Goal: Information Seeking & Learning: Learn about a topic

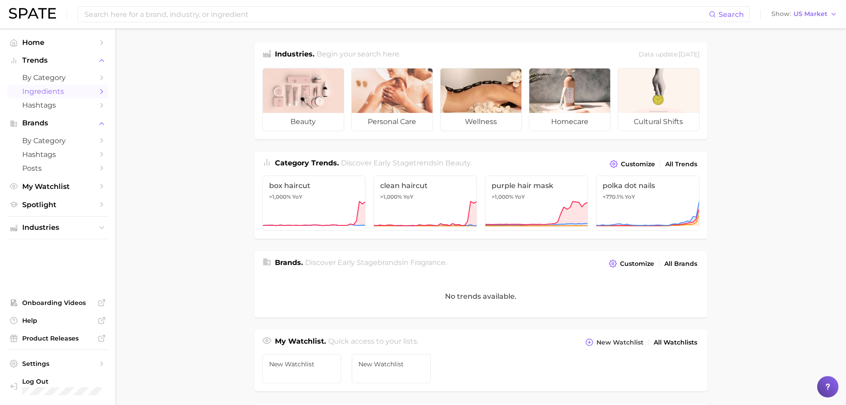
click at [52, 90] on span "Ingredients" at bounding box center [57, 91] width 71 height 8
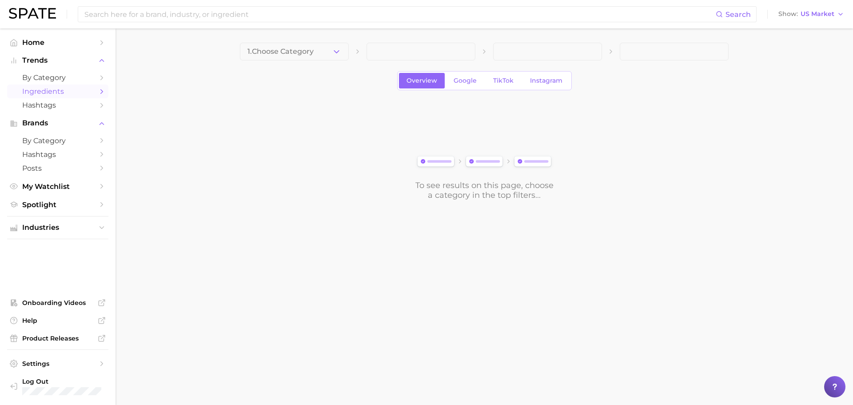
click at [340, 50] on icon "button" at bounding box center [336, 51] width 9 height 9
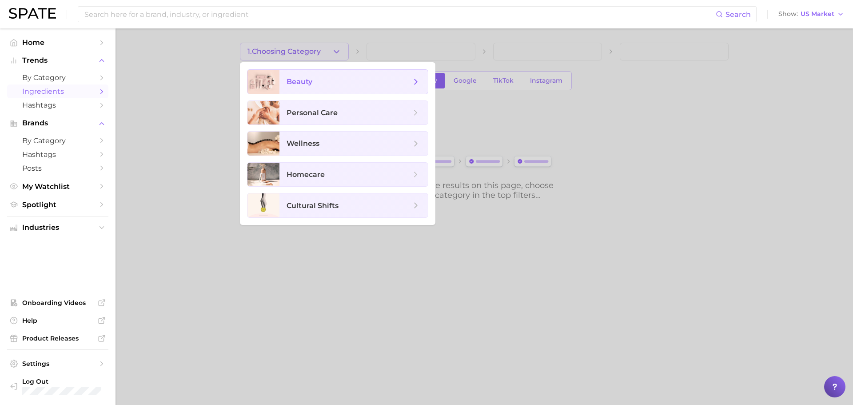
click at [334, 77] on span "beauty" at bounding box center [349, 82] width 124 height 10
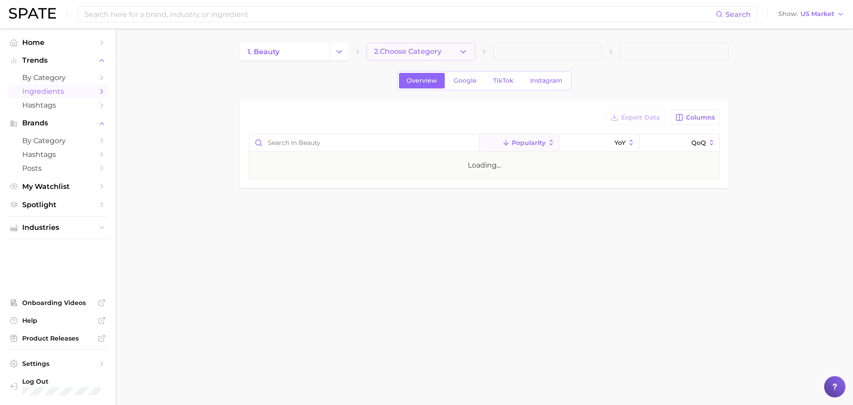
click at [431, 55] on span "2. Choose Category" at bounding box center [408, 52] width 68 height 8
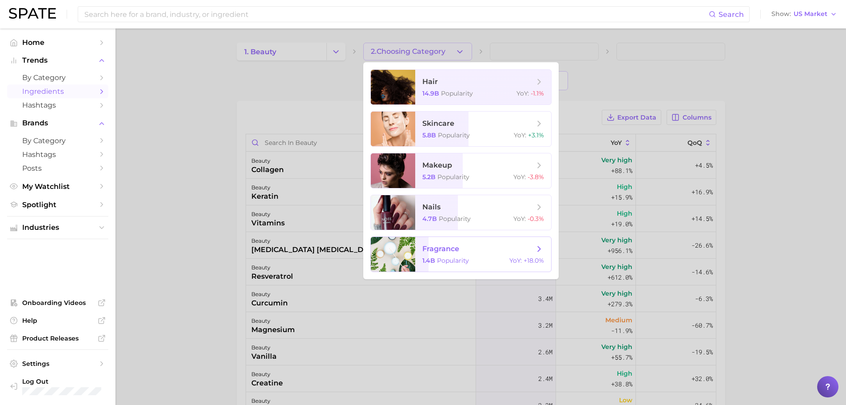
click at [447, 261] on span "Popularity" at bounding box center [453, 260] width 32 height 8
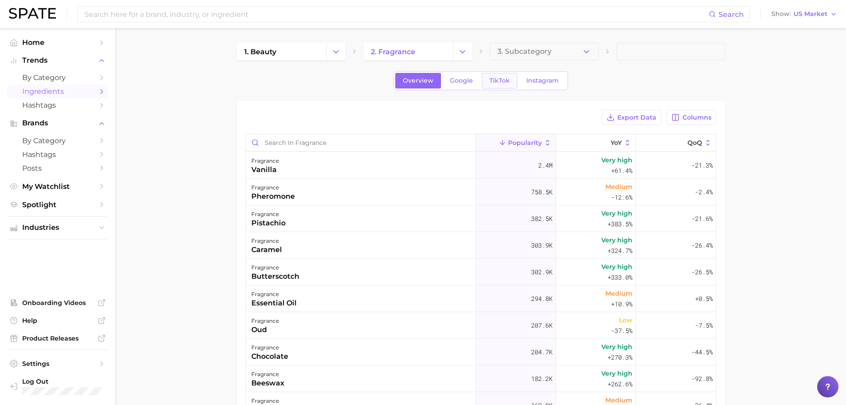
click at [504, 85] on link "TikTok" at bounding box center [500, 81] width 36 height 16
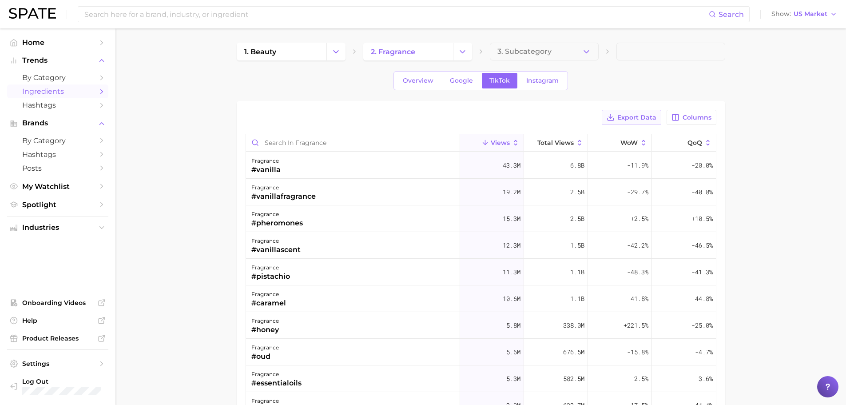
click at [627, 118] on span "Export Data" at bounding box center [637, 118] width 39 height 8
click at [327, 145] on input "Search in fragrance" at bounding box center [353, 142] width 214 height 17
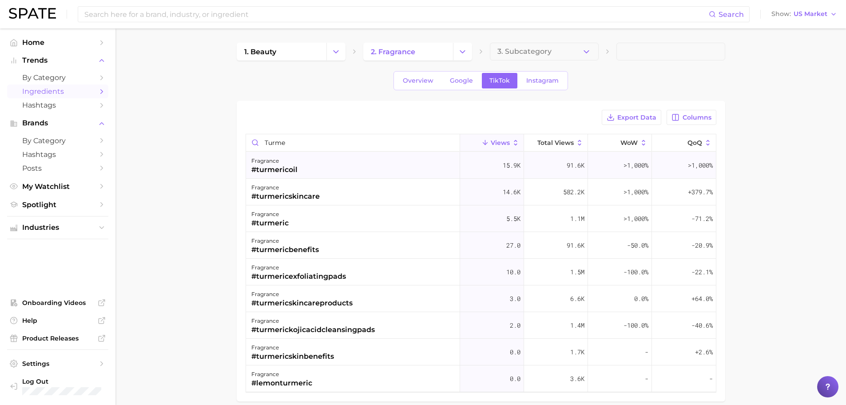
click at [309, 167] on div "fragrance #turmericoil" at bounding box center [353, 165] width 214 height 27
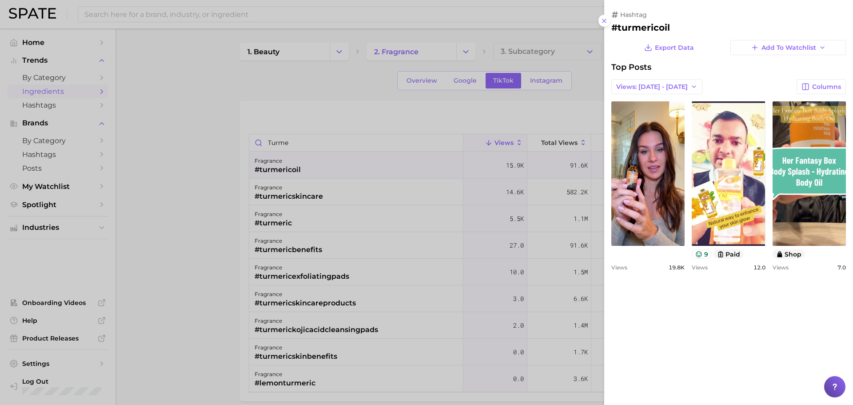
click at [353, 219] on div at bounding box center [426, 202] width 853 height 405
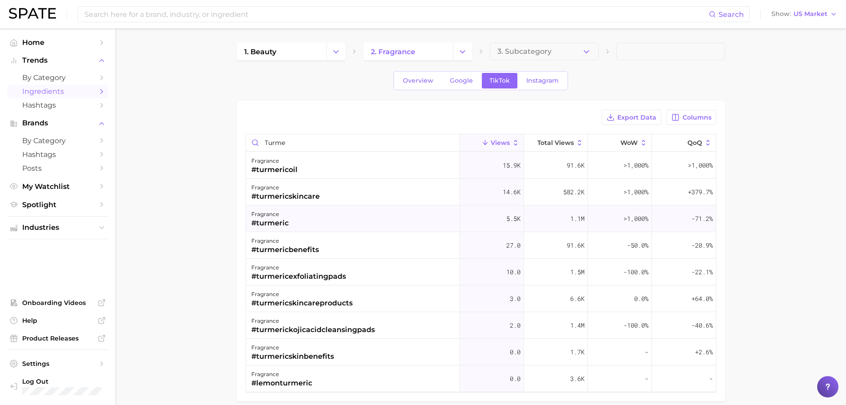
click at [352, 219] on div "fragrance #turmeric" at bounding box center [353, 218] width 214 height 27
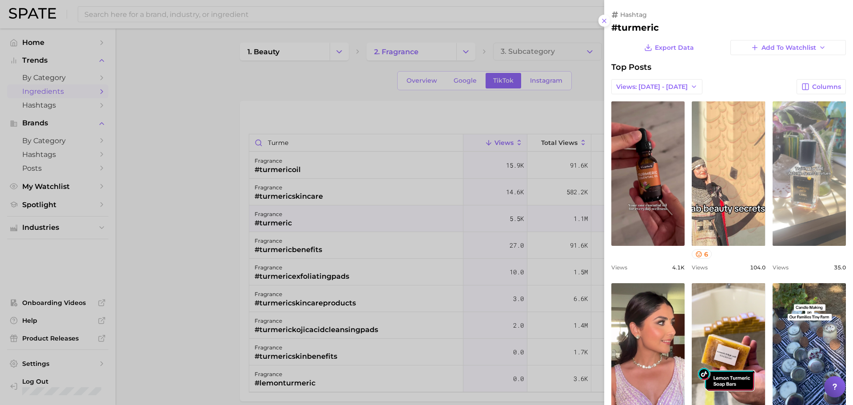
click at [801, 223] on link "view post on TikTok" at bounding box center [809, 173] width 73 height 144
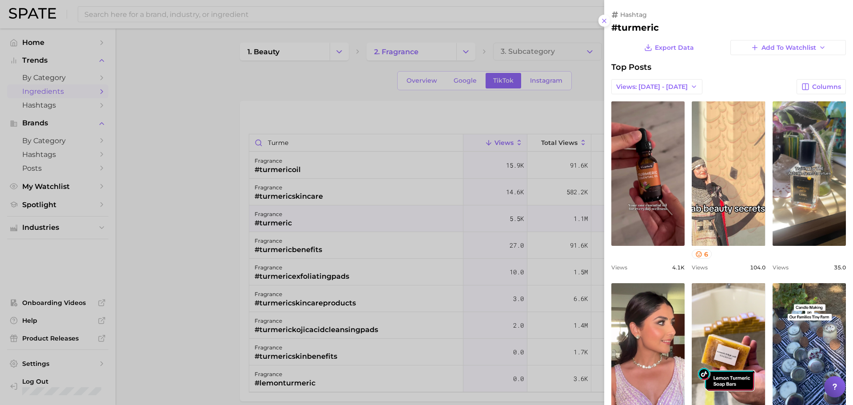
click at [242, 111] on div at bounding box center [426, 202] width 853 height 405
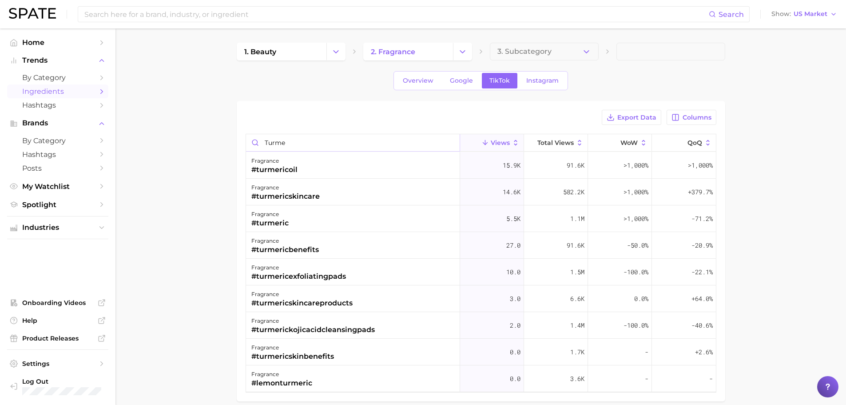
click at [294, 146] on input "turme" at bounding box center [353, 142] width 214 height 17
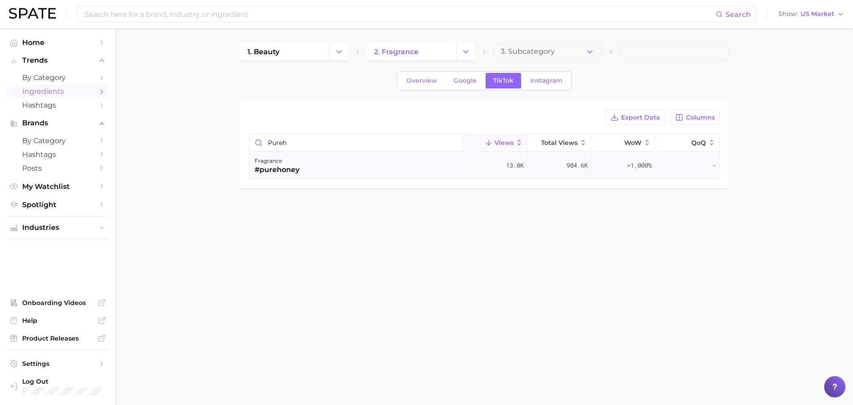
click at [303, 168] on div "fragrance #purehoney" at bounding box center [356, 165] width 214 height 27
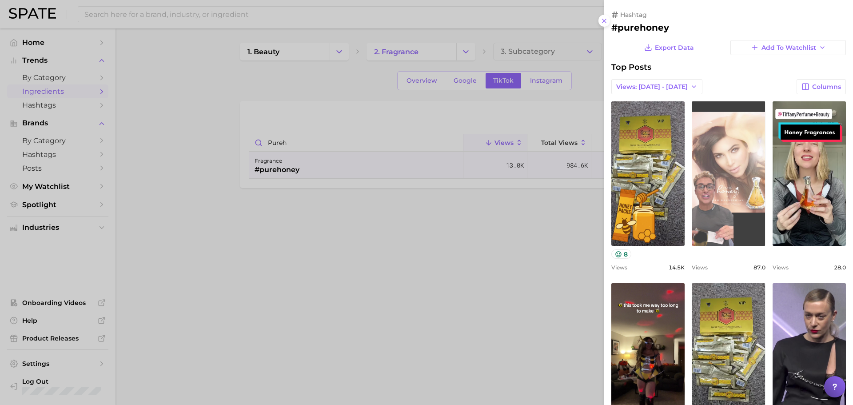
click at [749, 218] on link "view post on TikTok" at bounding box center [728, 173] width 73 height 144
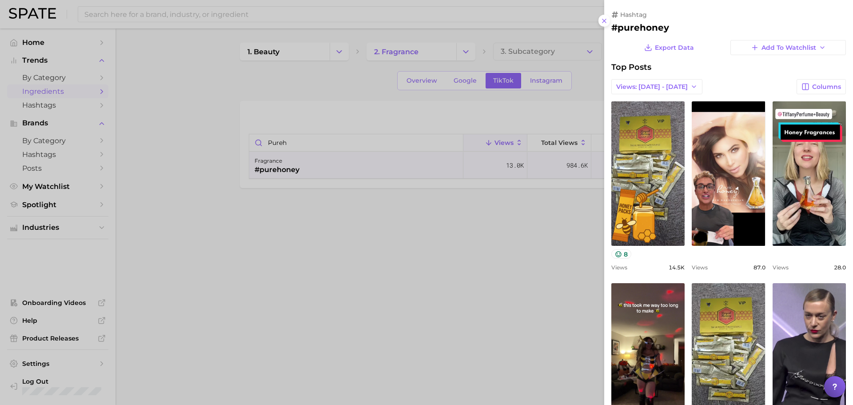
click at [383, 96] on div at bounding box center [426, 202] width 853 height 405
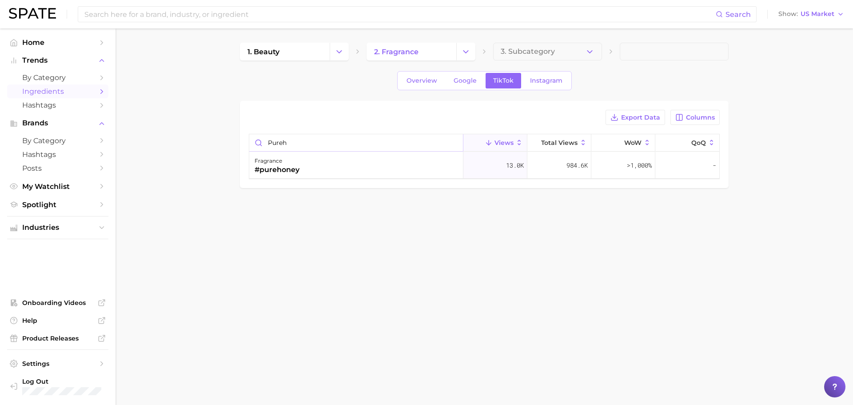
click at [297, 141] on input "pureh" at bounding box center [356, 142] width 214 height 17
click at [353, 200] on div "fragrance #pineapples" at bounding box center [356, 192] width 214 height 27
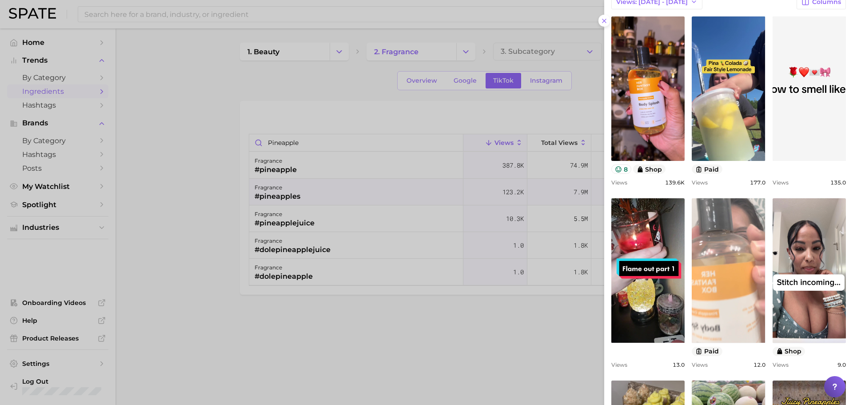
scroll to position [89, 0]
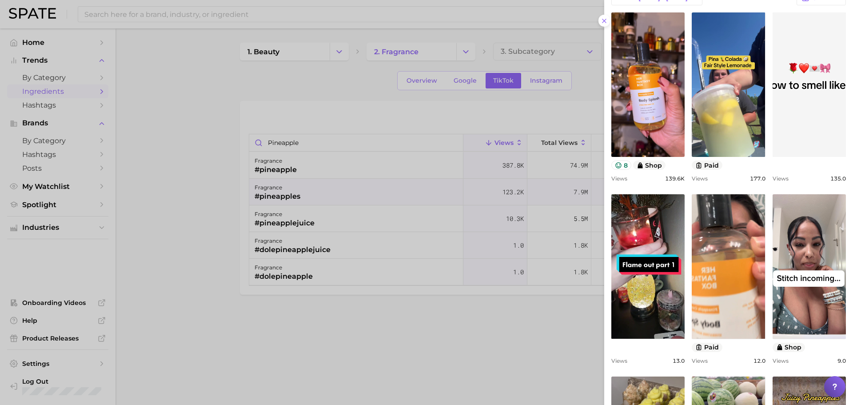
click at [184, 127] on div at bounding box center [426, 202] width 853 height 405
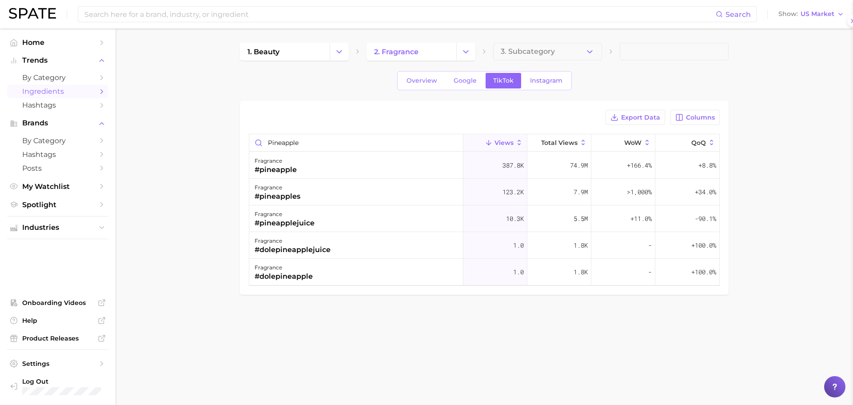
scroll to position [0, 0]
click at [298, 138] on input "pineapple" at bounding box center [356, 142] width 214 height 17
click at [327, 163] on div "fragrance #cardamom" at bounding box center [356, 165] width 214 height 27
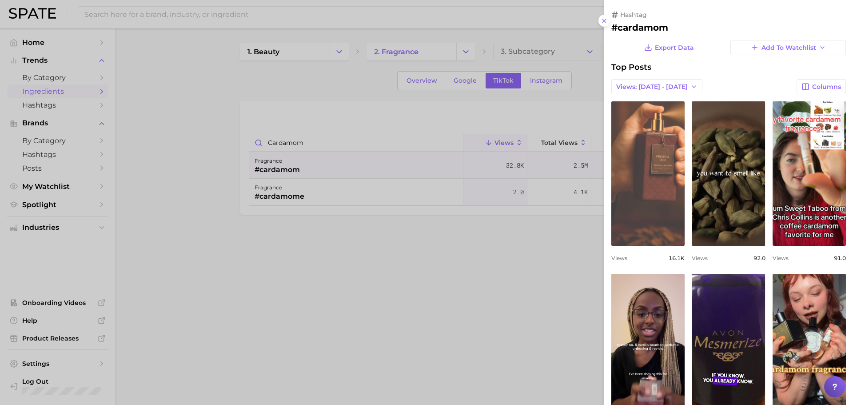
click at [638, 203] on link "view post on TikTok" at bounding box center [647, 173] width 73 height 144
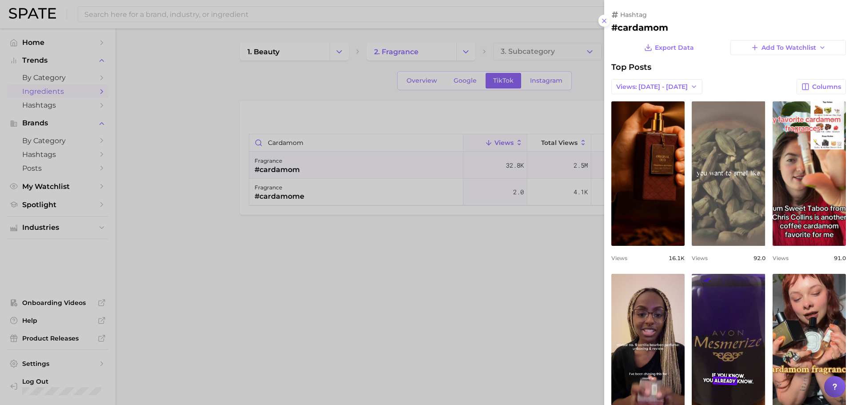
click at [725, 220] on link "view post on TikTok" at bounding box center [728, 173] width 73 height 144
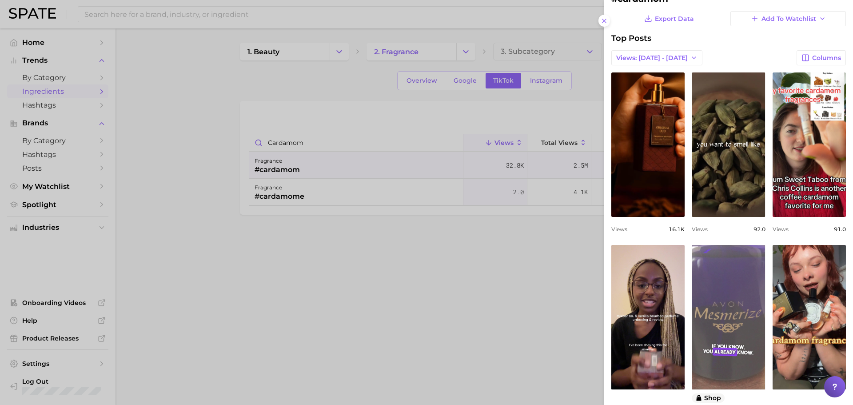
scroll to position [133, 0]
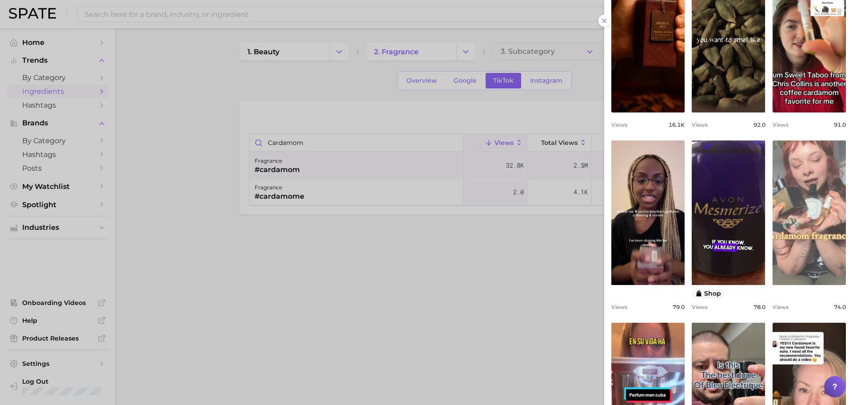
click at [799, 174] on link "view post on TikTok" at bounding box center [809, 212] width 73 height 144
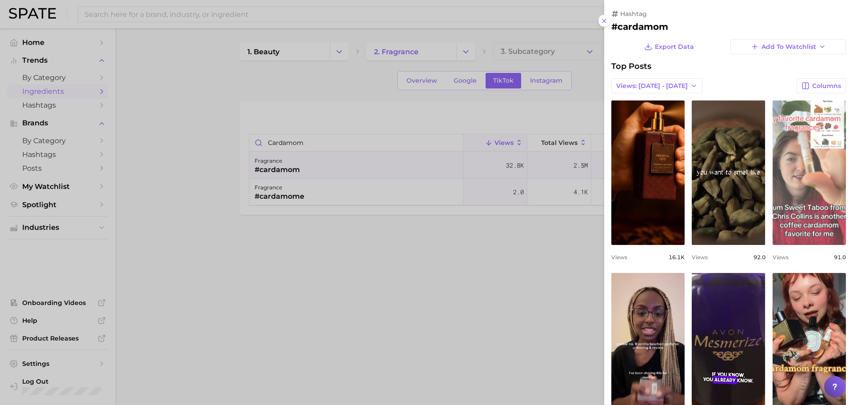
scroll to position [0, 0]
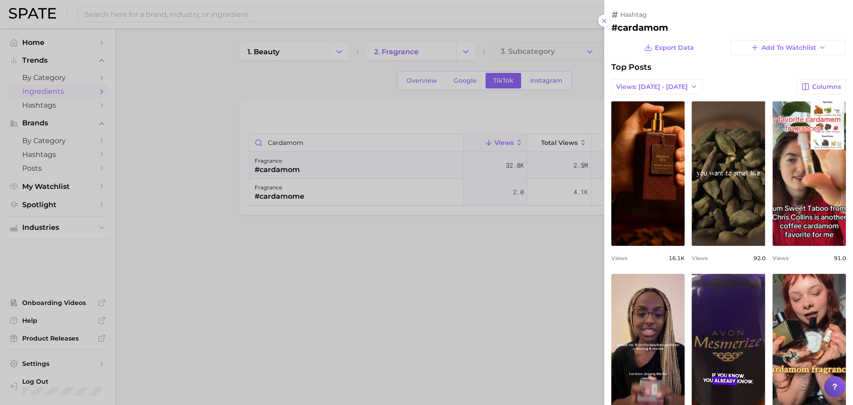
click at [297, 131] on div at bounding box center [426, 202] width 853 height 405
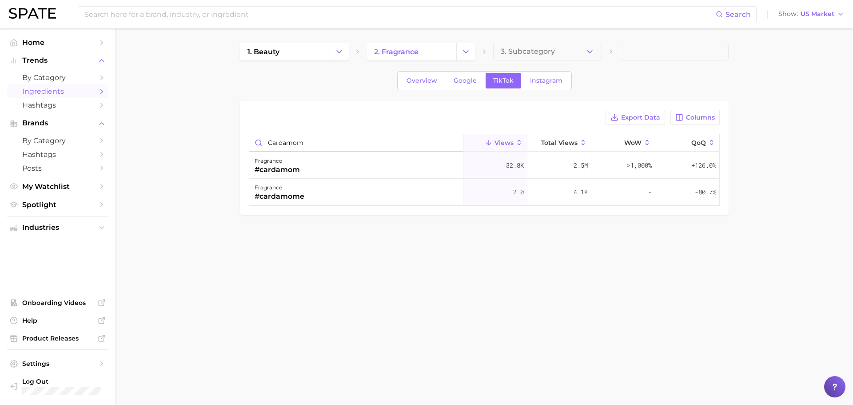
click at [300, 139] on input "cardamom" at bounding box center [356, 142] width 214 height 17
click at [299, 164] on div "fragrance #peanuts" at bounding box center [356, 165] width 214 height 27
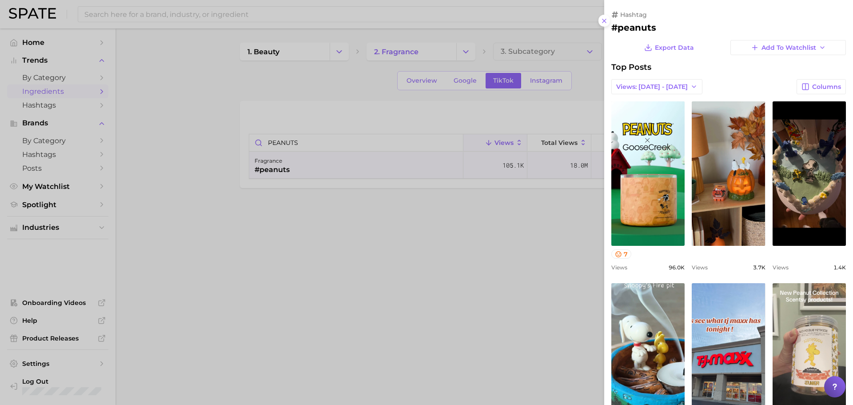
click at [511, 269] on div at bounding box center [426, 202] width 853 height 405
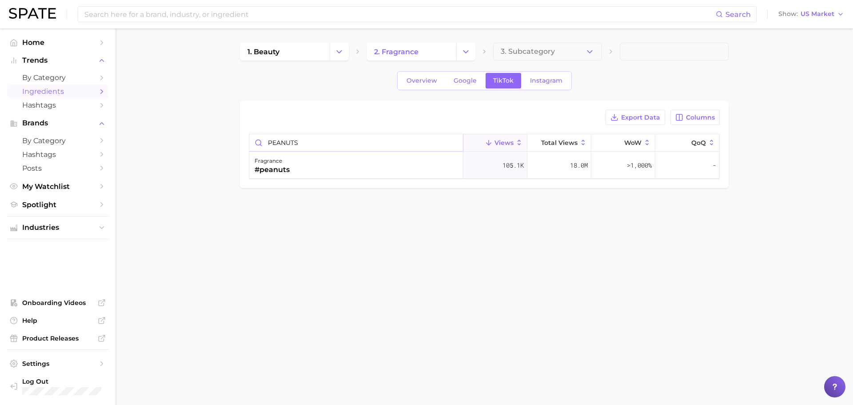
click at [329, 142] on input "PEANUTS" at bounding box center [356, 142] width 214 height 17
click at [328, 142] on input "PEANUTS" at bounding box center [356, 142] width 214 height 17
click at [312, 170] on div "fragrance #lychee" at bounding box center [356, 165] width 214 height 27
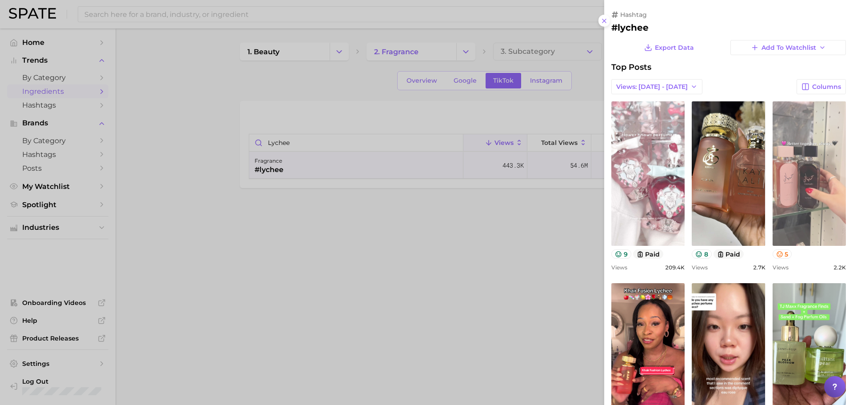
click at [810, 193] on link "view post on TikTok" at bounding box center [809, 173] width 73 height 144
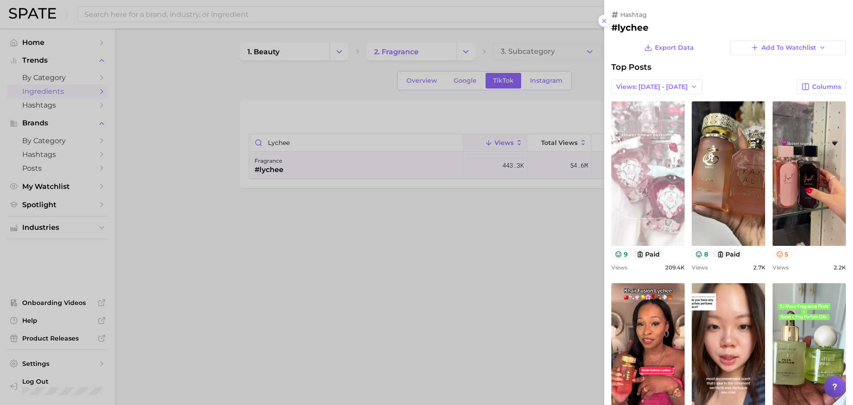
click at [630, 191] on link "view post on TikTok" at bounding box center [647, 173] width 73 height 144
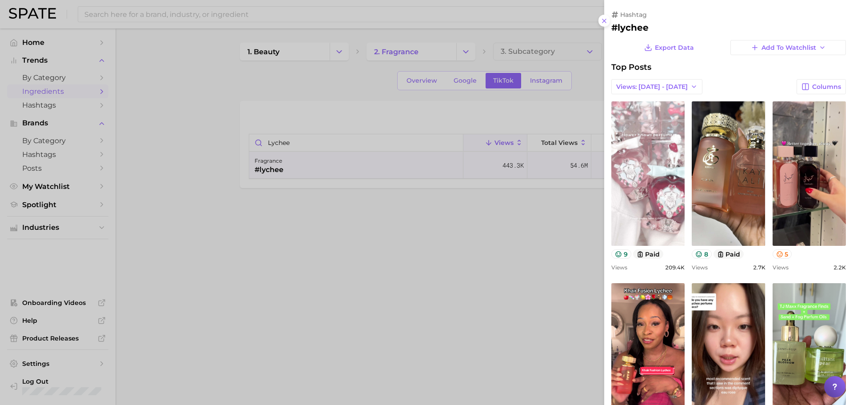
drag, startPoint x: 483, startPoint y: 248, endPoint x: 472, endPoint y: 243, distance: 12.1
click at [481, 248] on div at bounding box center [426, 202] width 853 height 405
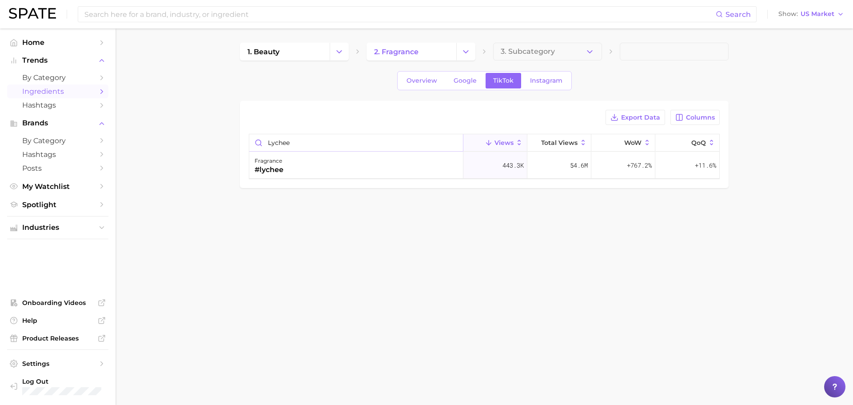
click at [308, 142] on input "lychee" at bounding box center [356, 142] width 214 height 17
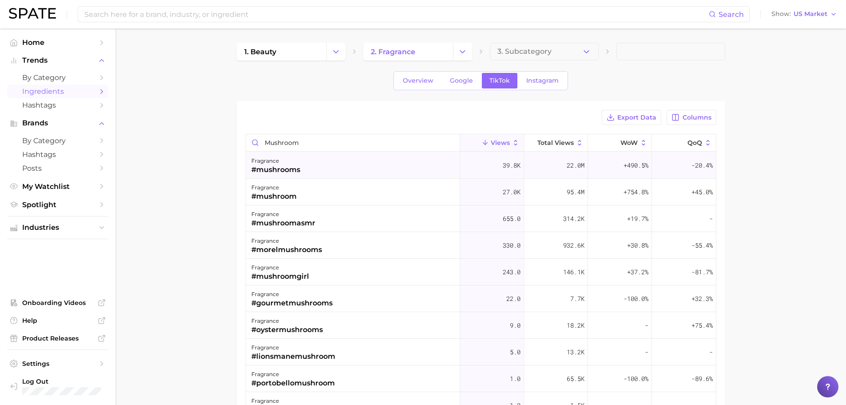
click at [331, 164] on div "fragrance #mushrooms" at bounding box center [353, 165] width 214 height 27
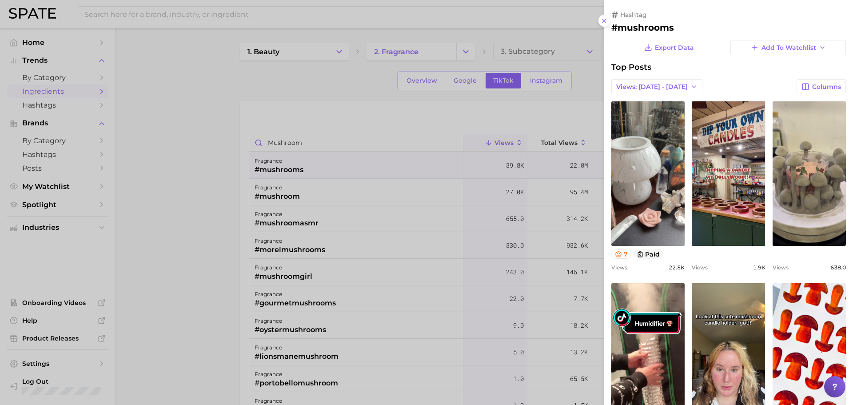
click at [290, 196] on div at bounding box center [426, 202] width 853 height 405
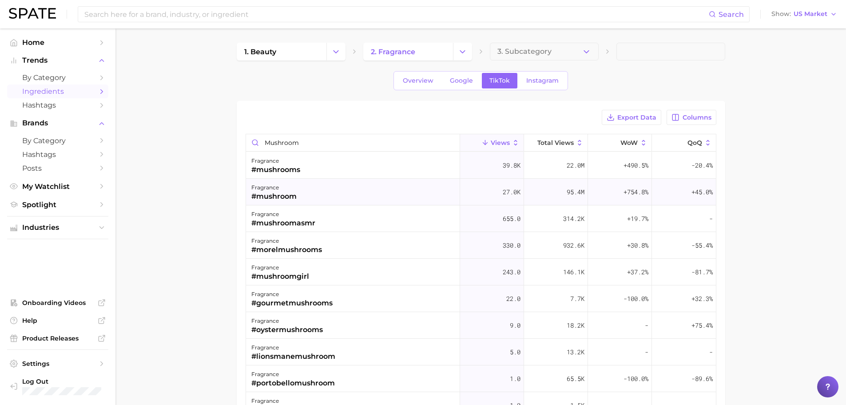
click at [306, 195] on div "fragrance #mushroom" at bounding box center [353, 192] width 214 height 27
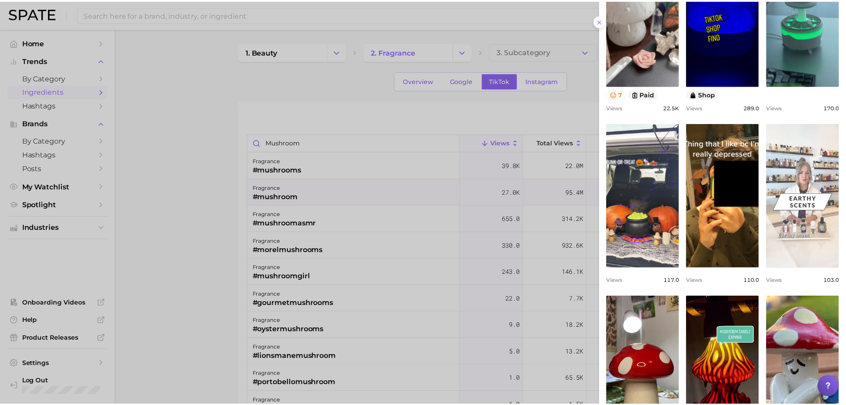
scroll to position [178, 0]
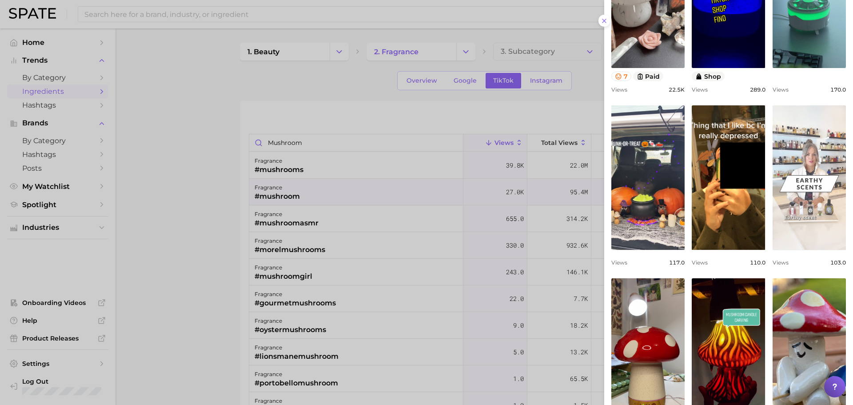
click at [810, 152] on link "view post on TikTok" at bounding box center [809, 177] width 73 height 144
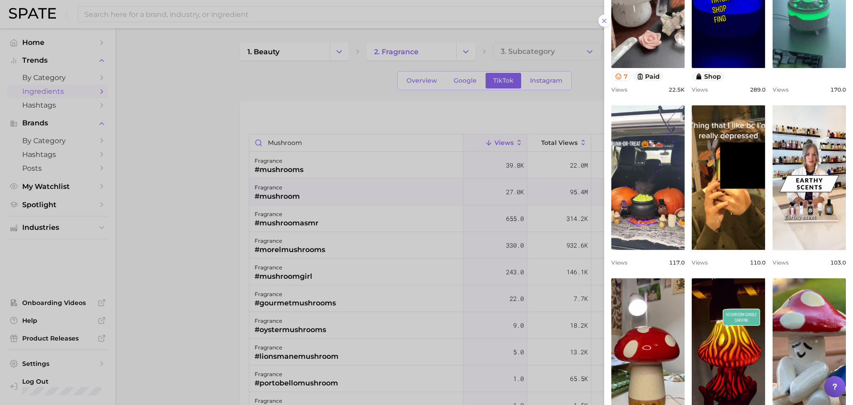
click at [192, 166] on div at bounding box center [426, 202] width 853 height 405
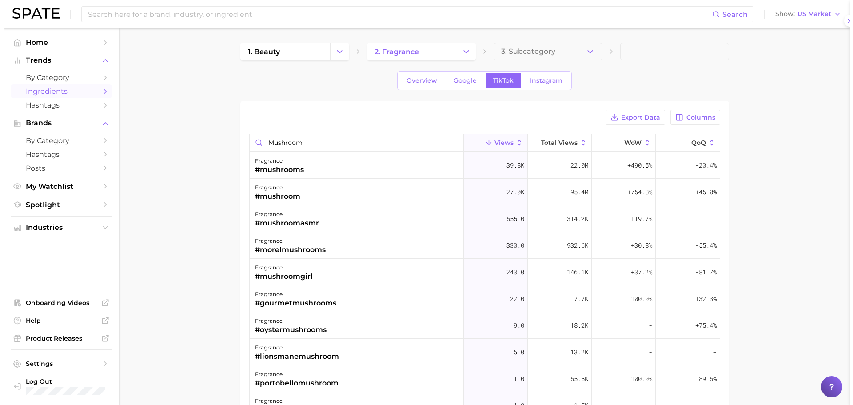
scroll to position [0, 0]
click at [326, 139] on input "mushroom" at bounding box center [353, 142] width 214 height 17
click at [326, 138] on input "mushroom" at bounding box center [353, 142] width 214 height 17
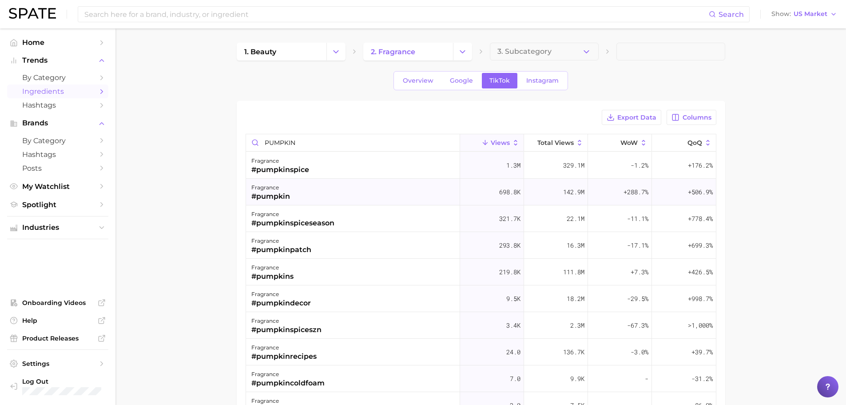
click at [320, 200] on div "fragrance #pumpkin" at bounding box center [353, 192] width 214 height 27
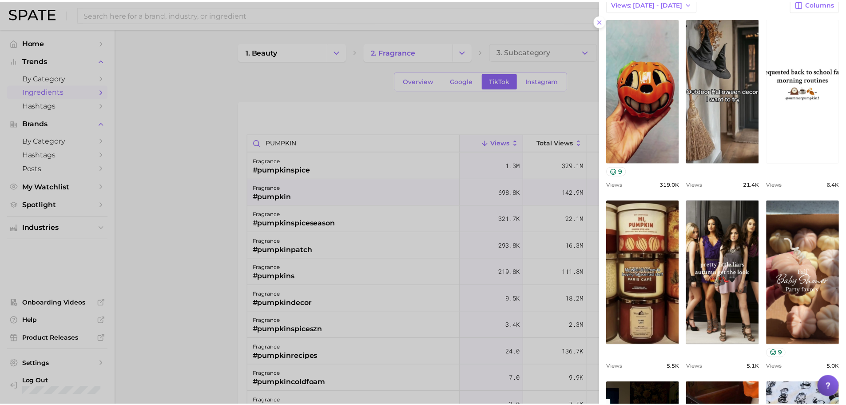
scroll to position [89, 0]
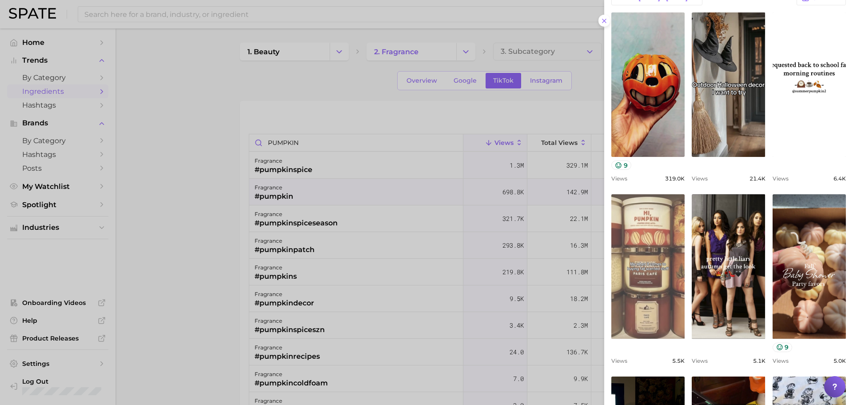
click at [654, 227] on link "view post on TikTok" at bounding box center [647, 266] width 73 height 144
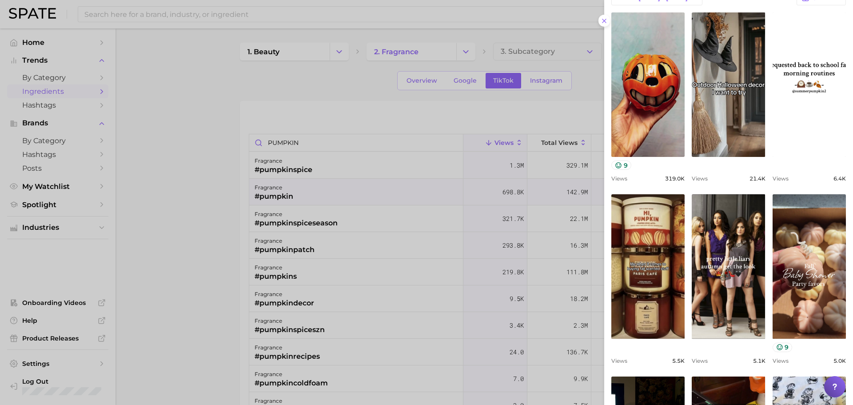
click at [327, 147] on div at bounding box center [426, 202] width 853 height 405
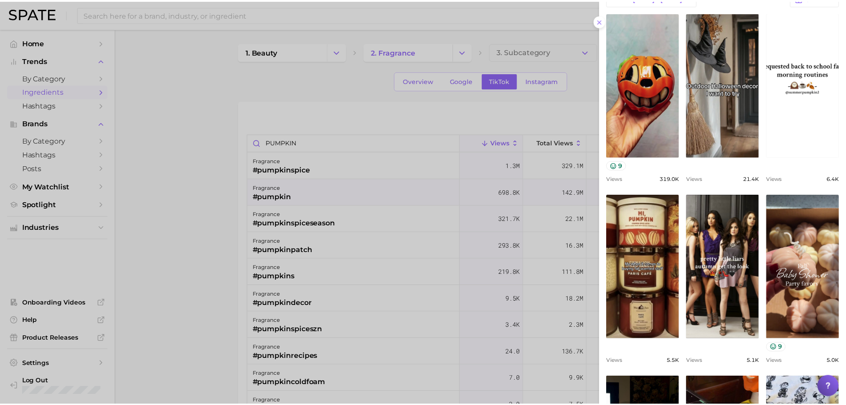
scroll to position [12, 0]
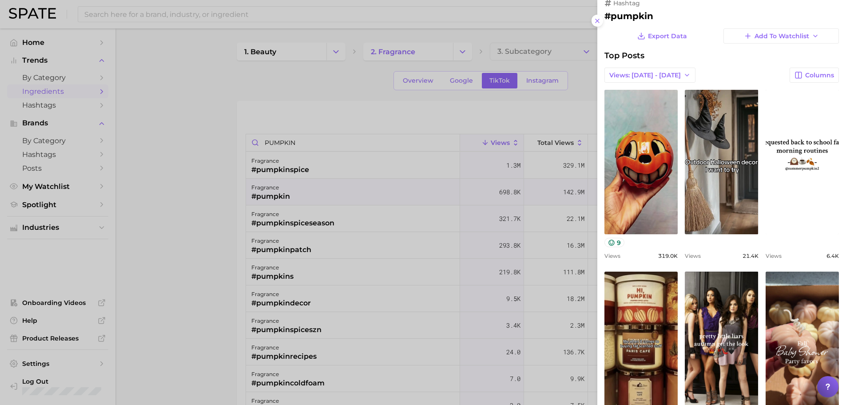
click at [327, 147] on div at bounding box center [423, 202] width 846 height 405
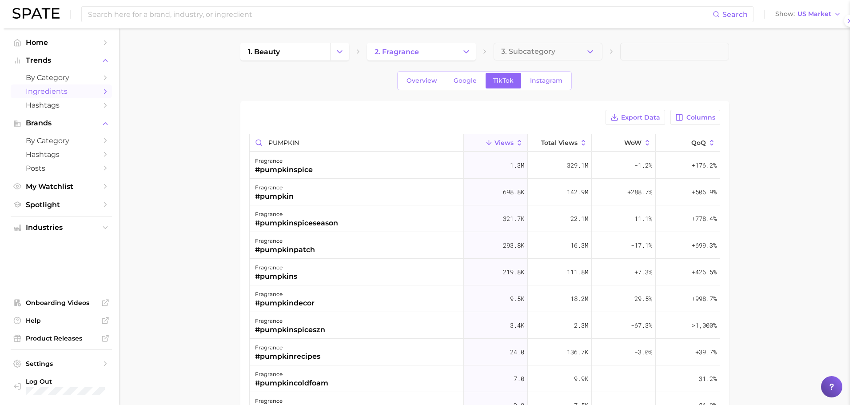
scroll to position [0, 0]
click at [327, 146] on input "PUMPKIN" at bounding box center [353, 142] width 214 height 17
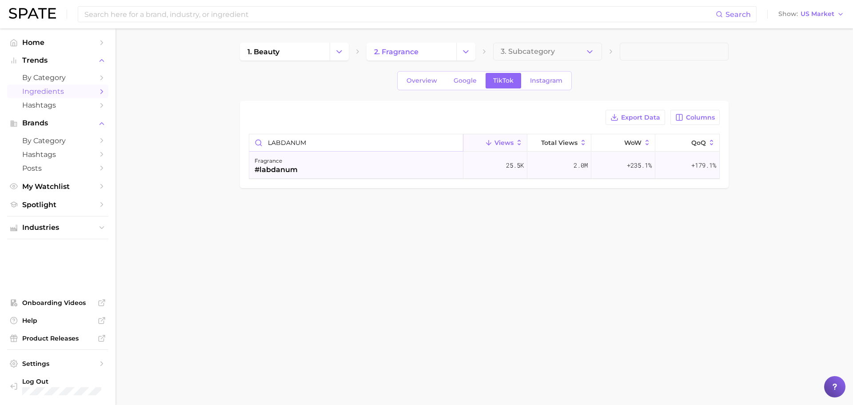
type input "LABDANUM"
click at [330, 172] on div "fragrance #labdanum" at bounding box center [356, 165] width 214 height 27
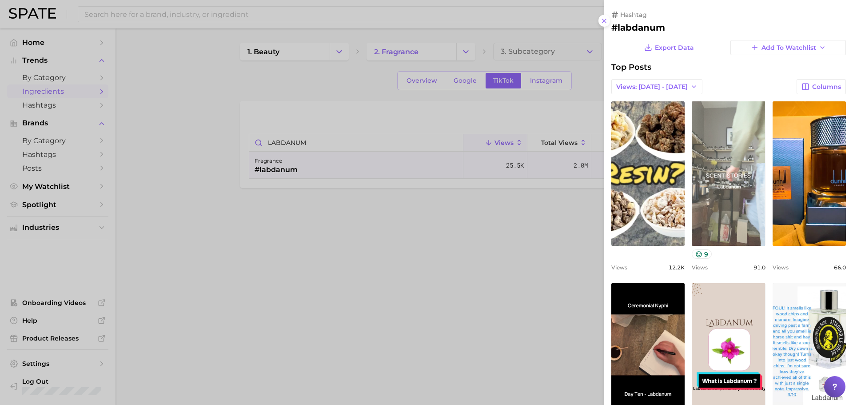
click at [723, 212] on link "view post on TikTok" at bounding box center [728, 173] width 73 height 144
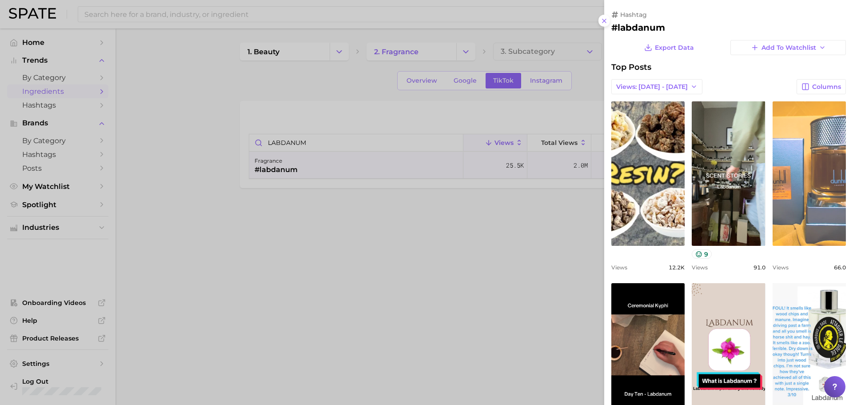
click at [798, 151] on link "view post on TikTok" at bounding box center [809, 173] width 73 height 144
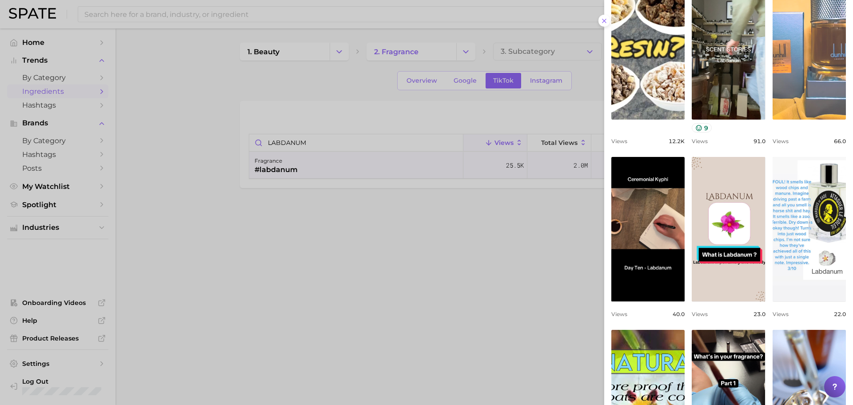
scroll to position [222, 0]
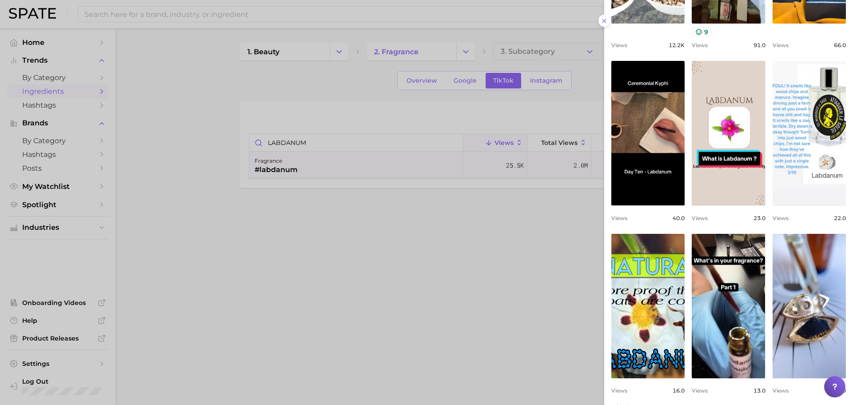
click at [532, 248] on div at bounding box center [426, 202] width 853 height 405
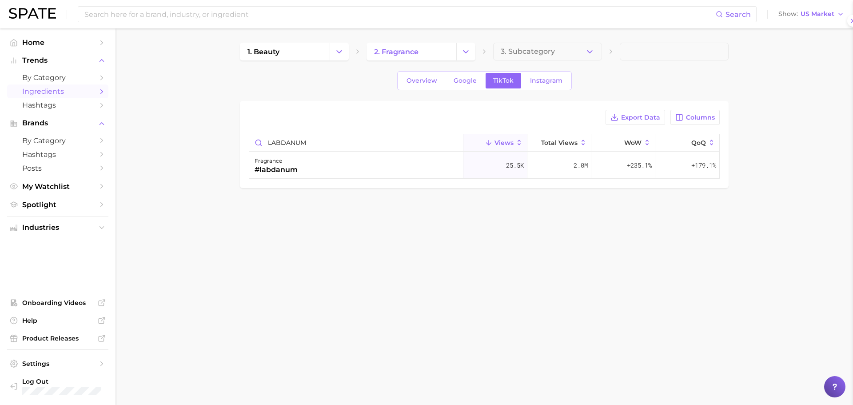
scroll to position [0, 0]
click at [631, 165] on span "+235.1%" at bounding box center [639, 165] width 25 height 11
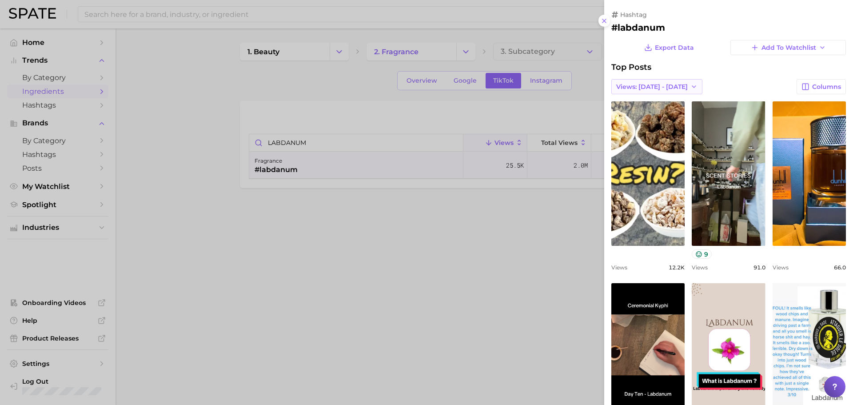
drag, startPoint x: 723, startPoint y: 87, endPoint x: 650, endPoint y: 87, distance: 73.3
click at [650, 87] on div "Views: [DATE] - [DATE] Columns" at bounding box center [728, 86] width 235 height 15
drag, startPoint x: 356, startPoint y: 215, endPoint x: 368, endPoint y: 218, distance: 12.4
click at [357, 215] on div at bounding box center [426, 202] width 853 height 405
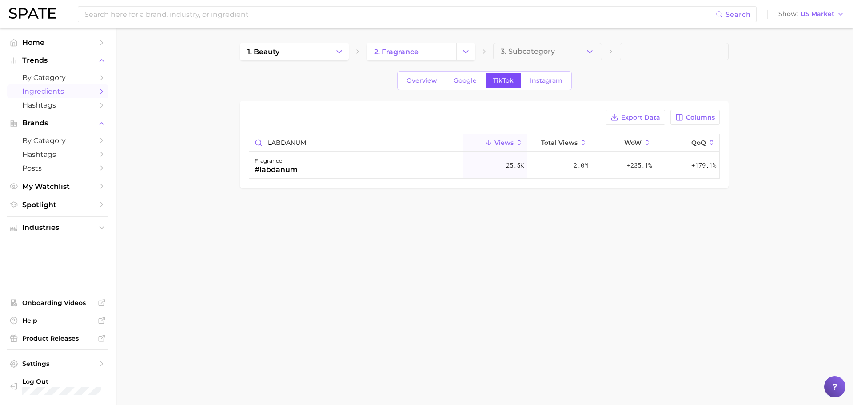
click at [499, 79] on span "TikTok" at bounding box center [503, 81] width 20 height 8
click at [455, 144] on input "LABDANUM" at bounding box center [356, 142] width 214 height 17
